Goal: Task Accomplishment & Management: Manage account settings

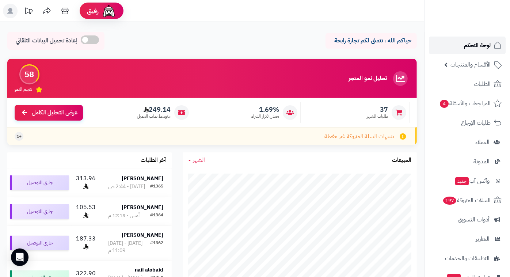
click at [471, 48] on span "لوحة التحكم" at bounding box center [477, 45] width 27 height 10
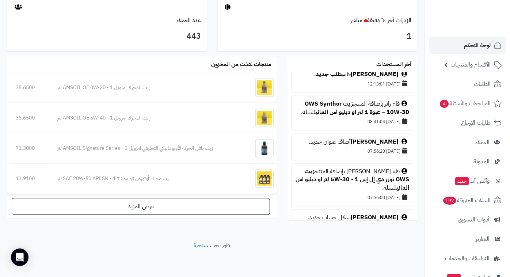
scroll to position [502, 0]
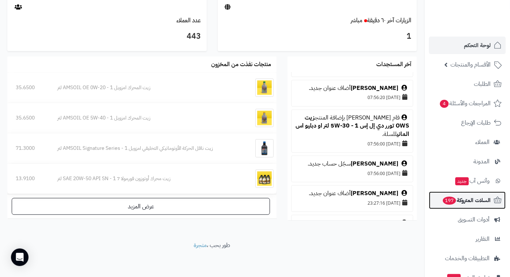
click at [460, 201] on span "السلات المتروكة 197" at bounding box center [466, 200] width 49 height 10
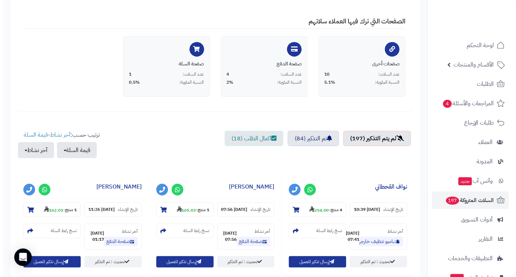
scroll to position [171, 0]
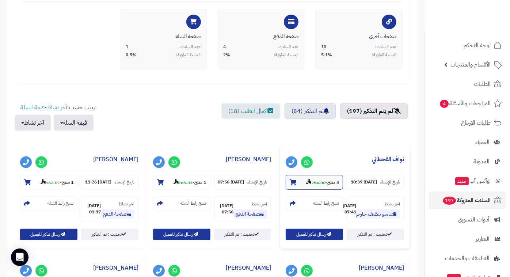
click at [312, 177] on section "4 منتج - 254.00" at bounding box center [314, 182] width 57 height 15
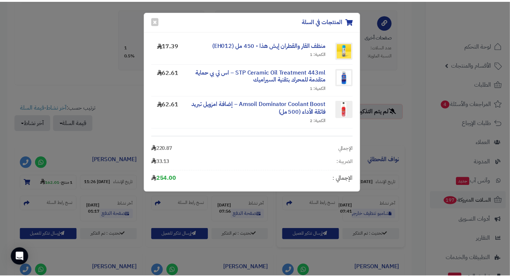
scroll to position [34, 0]
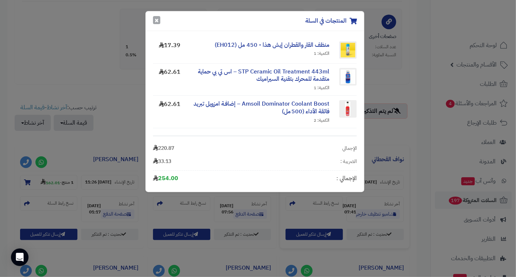
click at [155, 23] on button "×" at bounding box center [156, 20] width 7 height 8
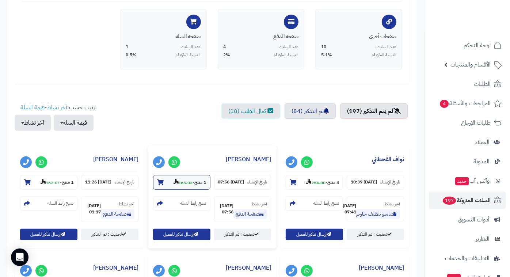
click at [182, 186] on section "1 منتج - 165.03" at bounding box center [181, 182] width 57 height 15
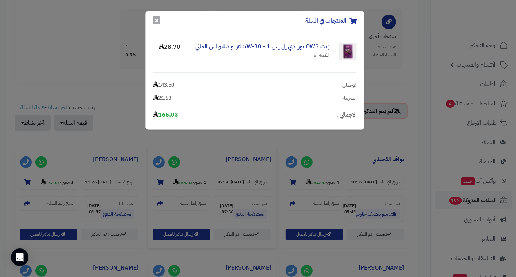
click at [155, 19] on button "×" at bounding box center [156, 20] width 7 height 8
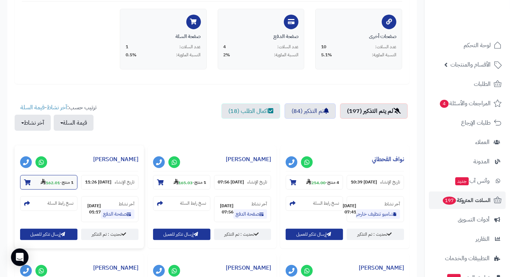
click at [52, 186] on section "1 منتج - 162.01" at bounding box center [48, 182] width 57 height 15
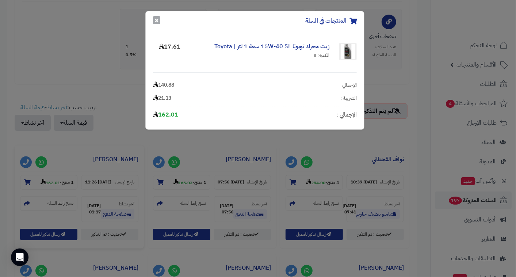
click at [155, 19] on button "×" at bounding box center [156, 20] width 7 height 8
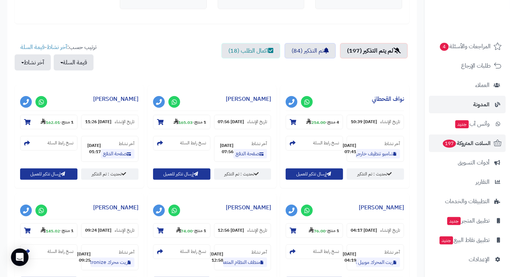
scroll to position [0, 0]
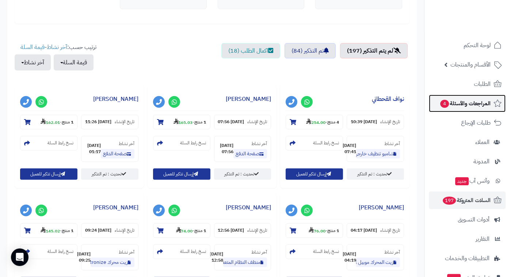
click at [459, 106] on span "المراجعات والأسئلة 4" at bounding box center [465, 103] width 51 height 10
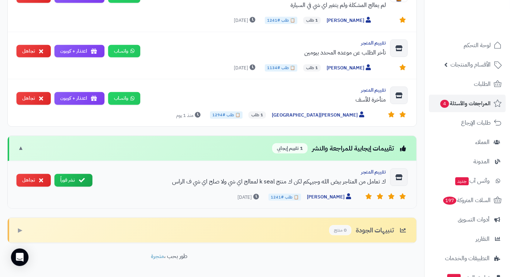
scroll to position [376, 0]
